Goal: Transaction & Acquisition: Purchase product/service

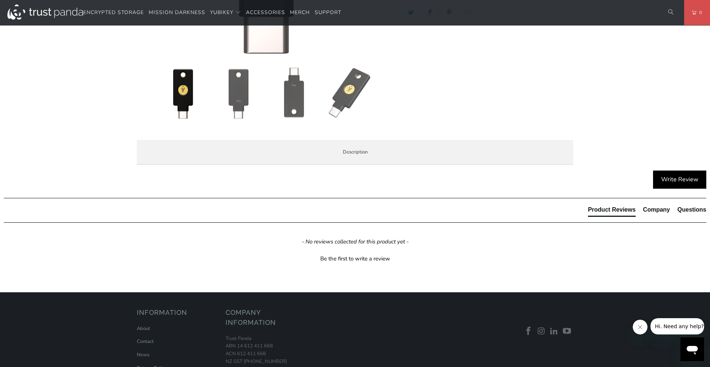
scroll to position [272, 0]
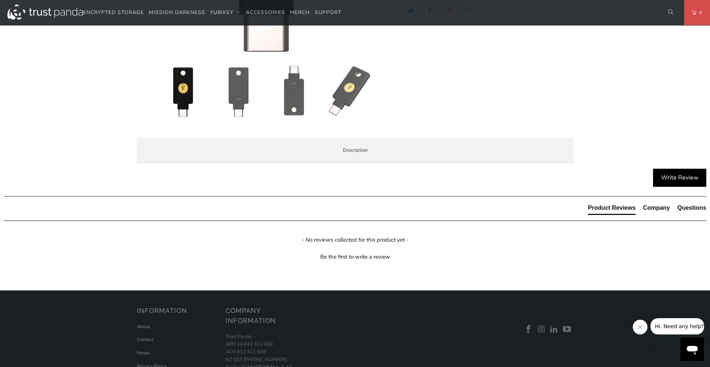
click at [0, 0] on span "Local Service & Support" at bounding box center [0, 0] width 0 height 0
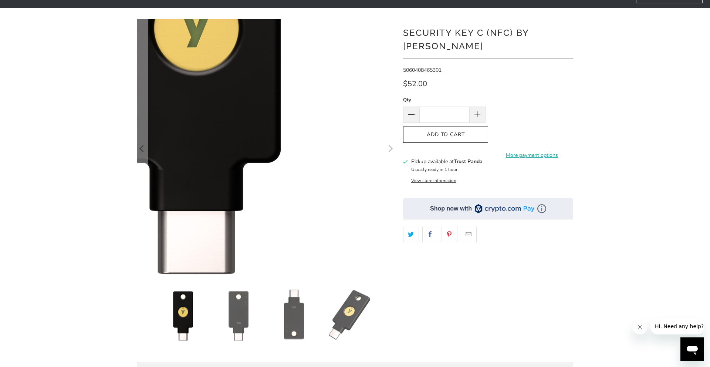
scroll to position [0, 0]
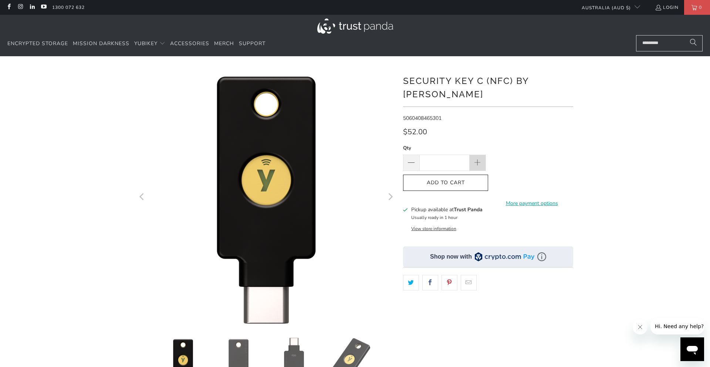
click at [476, 159] on span at bounding box center [477, 163] width 8 height 8
click at [404, 154] on span at bounding box center [411, 162] width 16 height 16
type input "*"
click at [460, 180] on span "Add to Cart" at bounding box center [445, 183] width 69 height 6
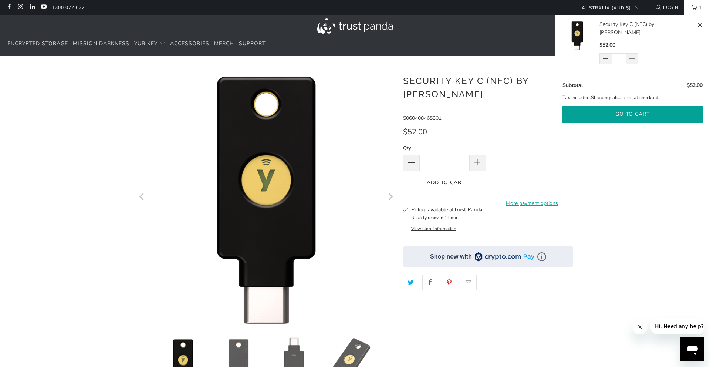
click at [629, 106] on button "Go to cart" at bounding box center [632, 114] width 140 height 17
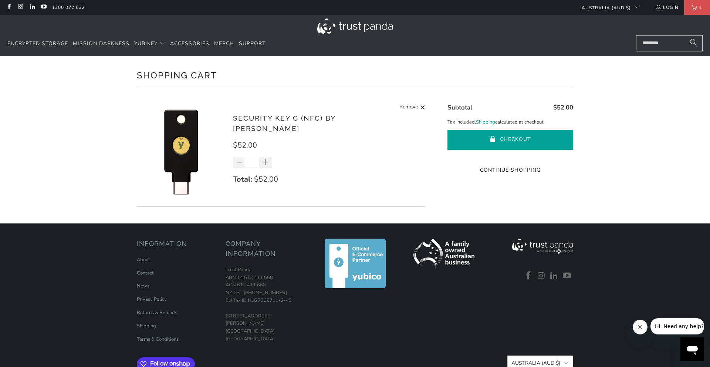
click at [510, 139] on button "Checkout" at bounding box center [510, 140] width 126 height 20
